Goal: Leave review/rating: Leave review/rating

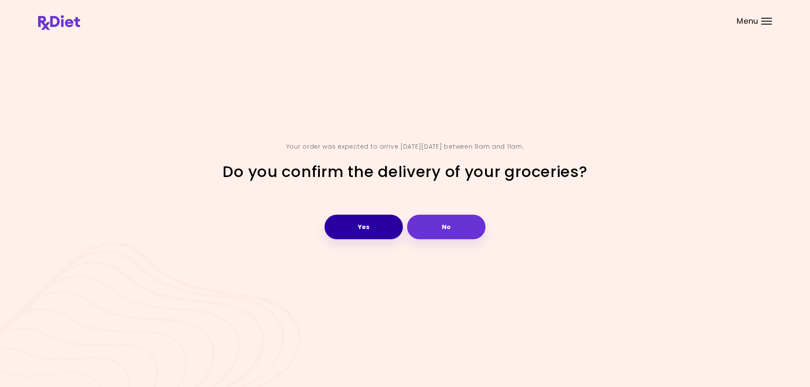
click at [388, 226] on button "Yes" at bounding box center [364, 227] width 78 height 25
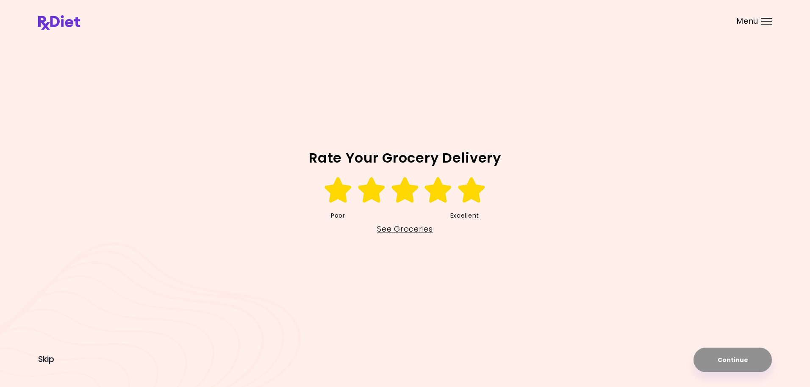
click at [472, 191] on icon at bounding box center [471, 190] width 29 height 25
click at [743, 359] on button "Continue" at bounding box center [733, 360] width 78 height 25
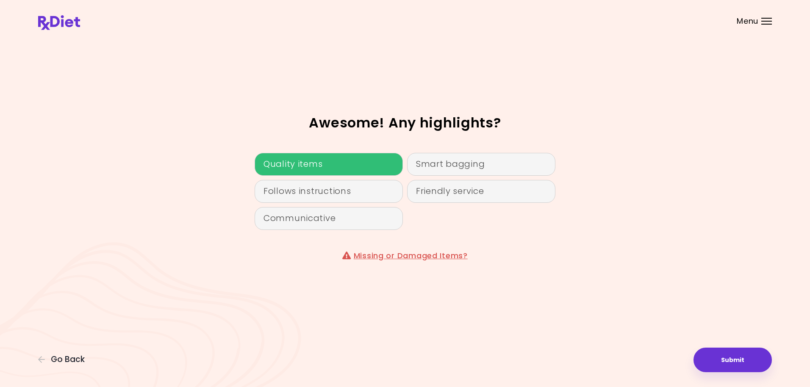
click at [325, 166] on div "Quality items" at bounding box center [329, 164] width 148 height 23
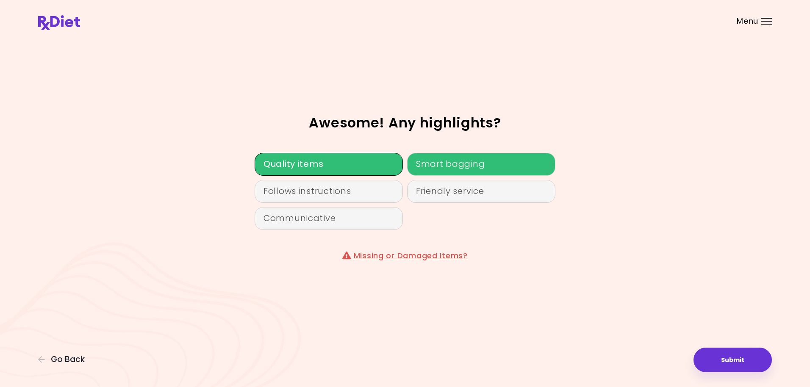
click at [448, 164] on div "Smart bagging" at bounding box center [481, 164] width 148 height 23
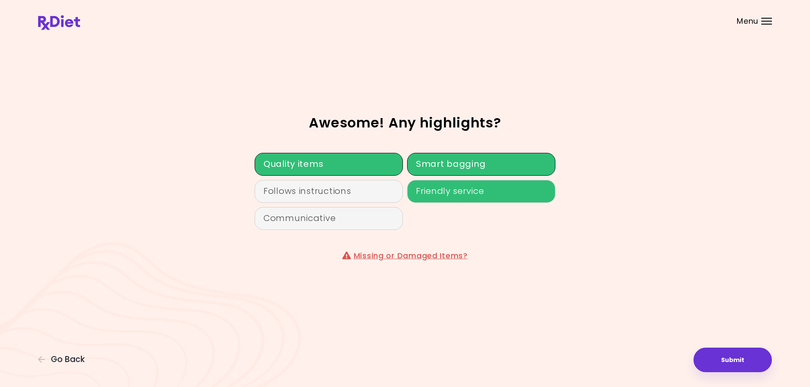
click at [448, 189] on div "Friendly service" at bounding box center [481, 191] width 148 height 23
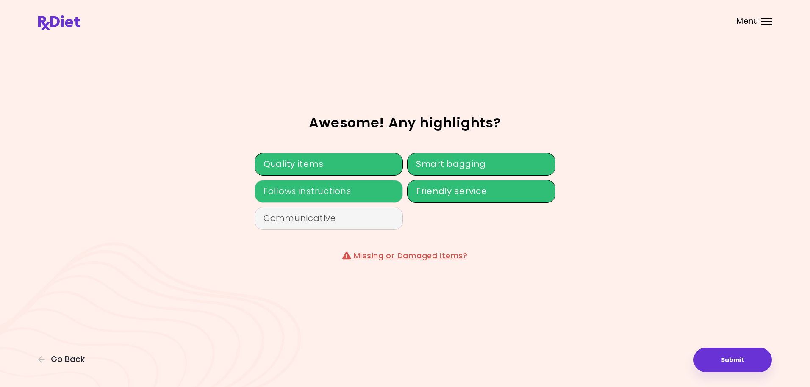
click at [347, 195] on div "Follows instructions" at bounding box center [329, 191] width 148 height 23
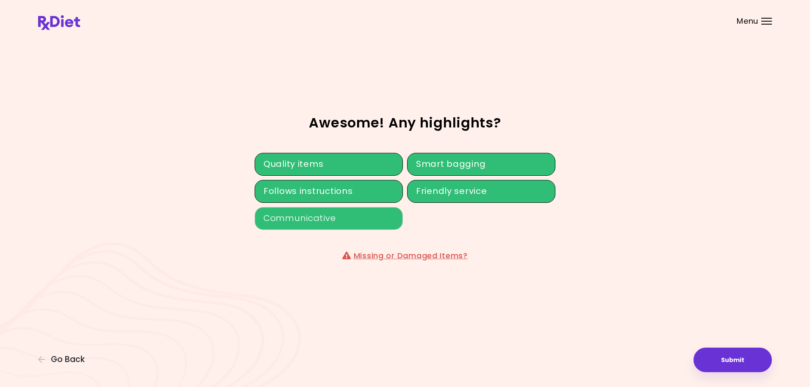
click at [353, 215] on div "Communicative" at bounding box center [329, 218] width 148 height 23
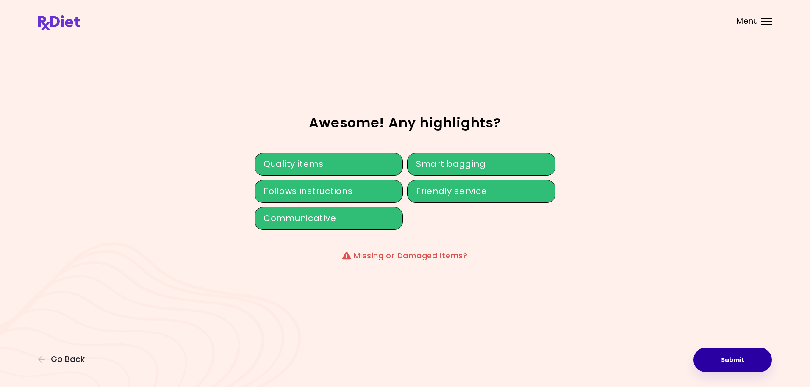
click at [751, 356] on button "Submit" at bounding box center [733, 360] width 78 height 25
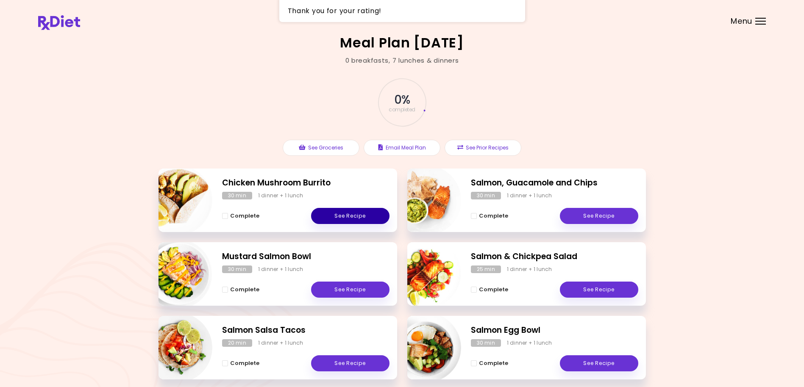
click at [370, 218] on link "See Recipe" at bounding box center [350, 216] width 78 height 16
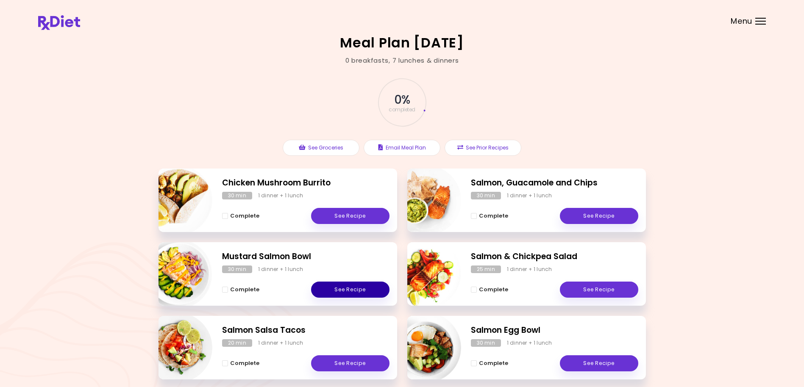
click at [339, 287] on link "See Recipe" at bounding box center [350, 290] width 78 height 16
click at [356, 362] on link "See Recipe" at bounding box center [350, 364] width 78 height 16
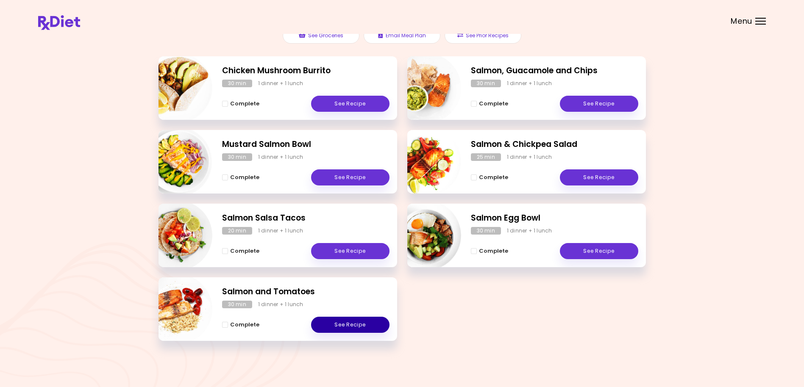
click at [347, 326] on link "See Recipe" at bounding box center [350, 325] width 78 height 16
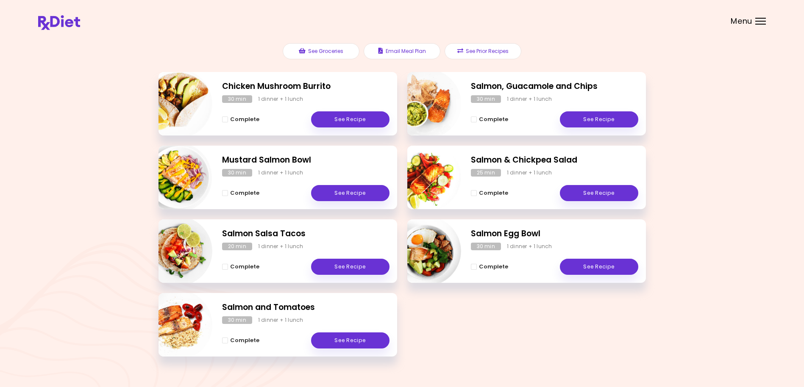
scroll to position [112, 0]
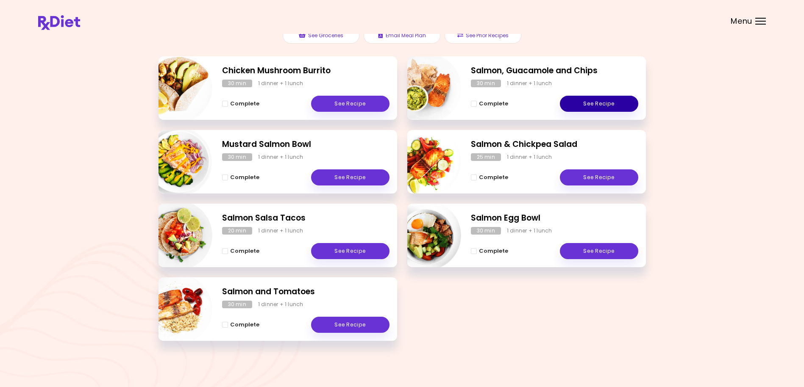
click at [607, 100] on link "See Recipe" at bounding box center [599, 104] width 78 height 16
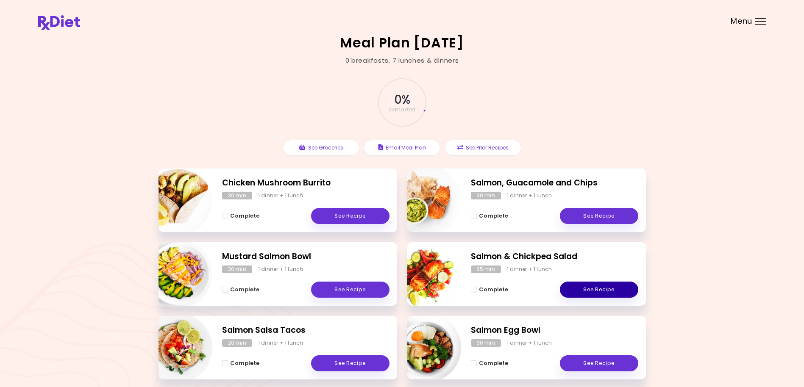
click at [588, 289] on link "See Recipe" at bounding box center [599, 290] width 78 height 16
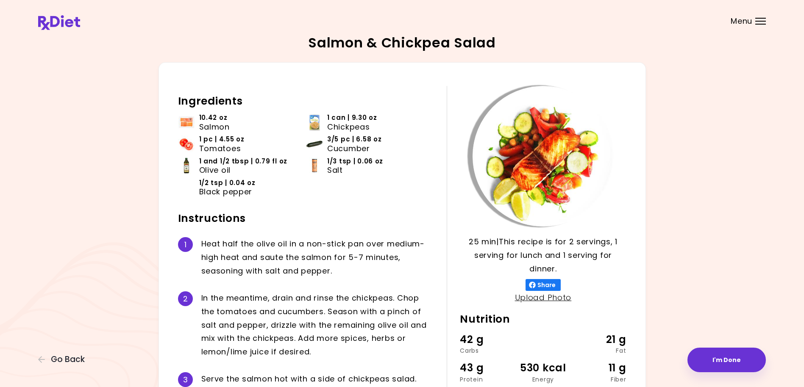
scroll to position [79, 0]
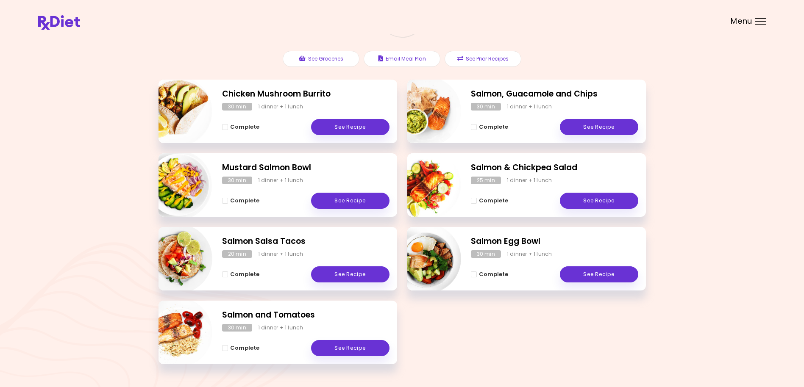
scroll to position [112, 0]
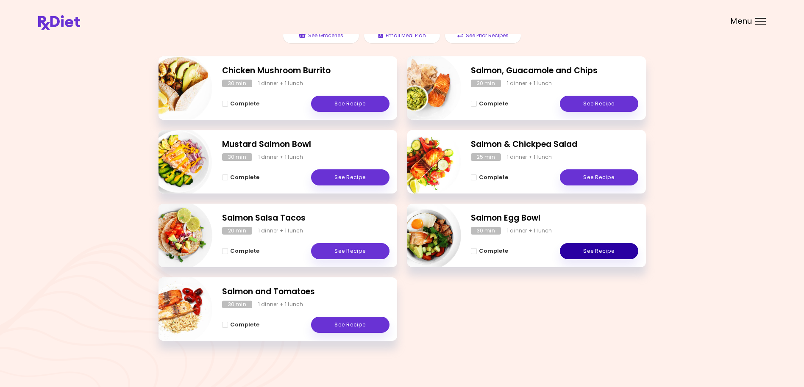
click at [578, 250] on link "See Recipe" at bounding box center [599, 251] width 78 height 16
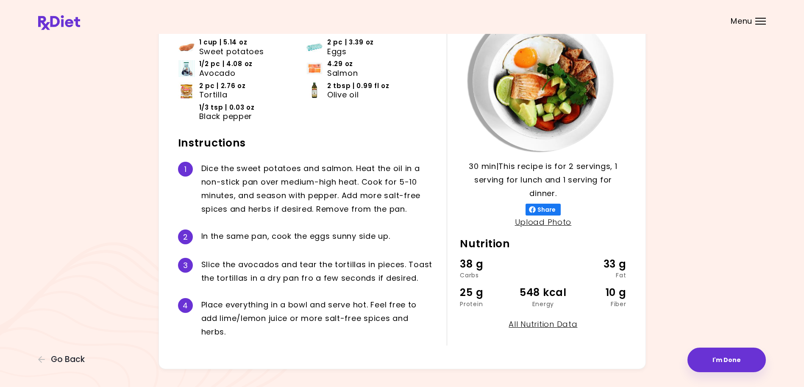
scroll to position [94, 0]
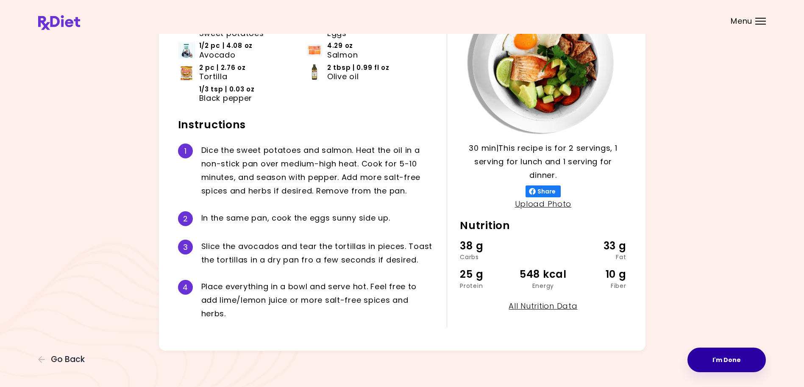
click at [738, 356] on button "I'm Done" at bounding box center [726, 360] width 78 height 25
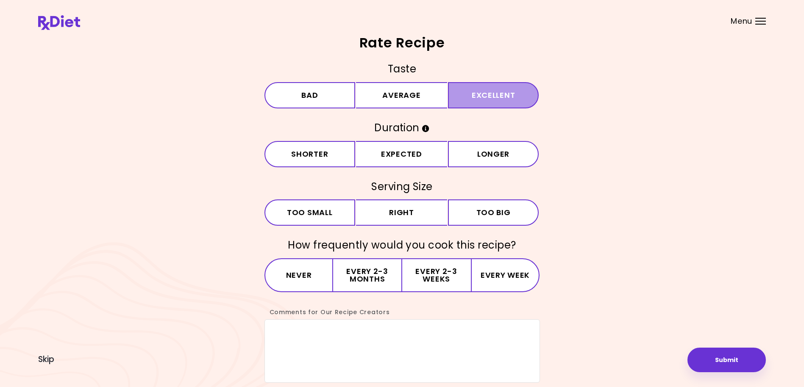
click at [502, 97] on button "Excellent" at bounding box center [493, 95] width 91 height 26
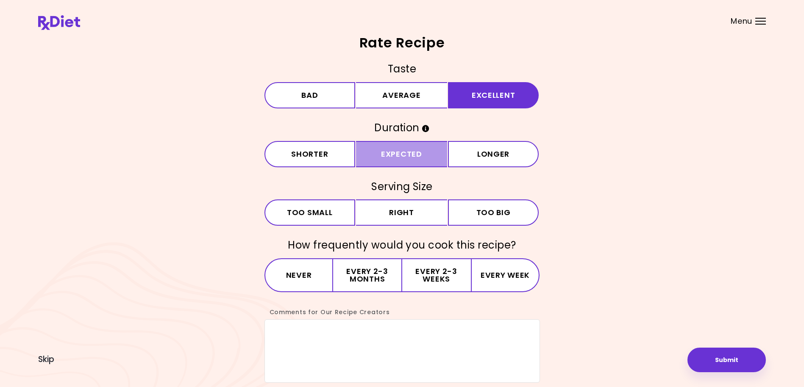
click at [432, 159] on button "Expected" at bounding box center [401, 154] width 91 height 26
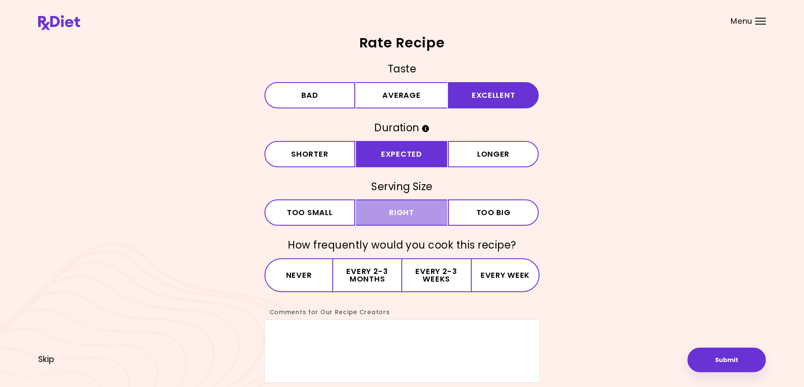
click at [434, 212] on button "Right" at bounding box center [401, 213] width 91 height 26
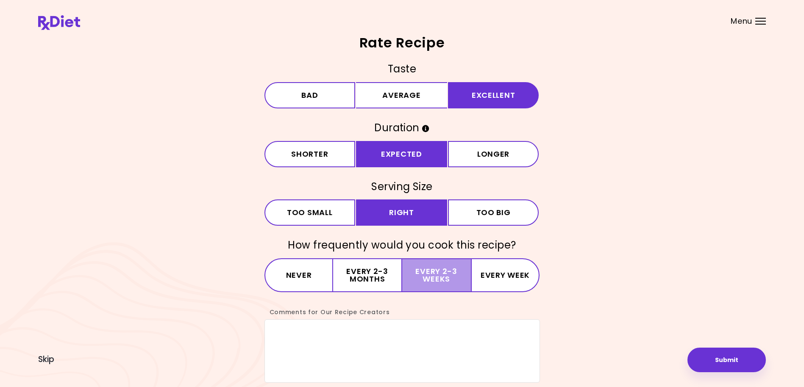
click at [441, 277] on button "Every 2-3 weeks" at bounding box center [436, 276] width 69 height 34
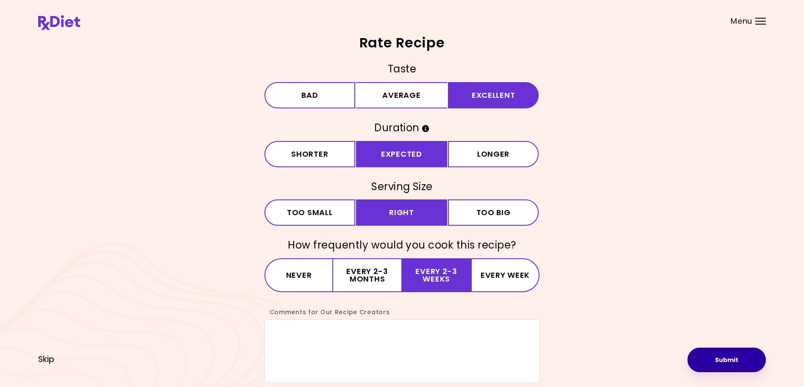
click at [718, 360] on button "Submit" at bounding box center [726, 360] width 78 height 25
